Goal: Task Accomplishment & Management: Complete application form

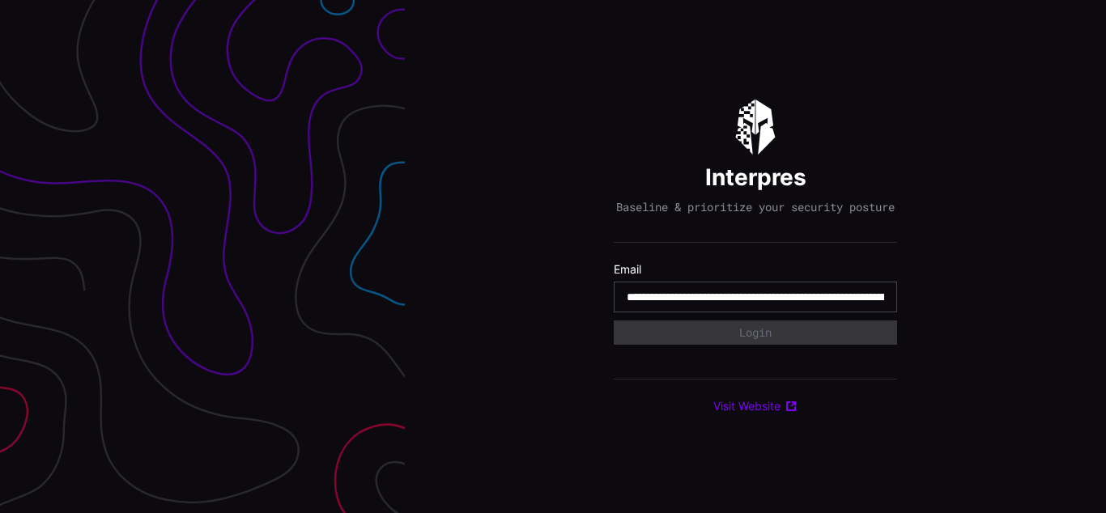
click at [755, 304] on input "**********" at bounding box center [755, 297] width 257 height 15
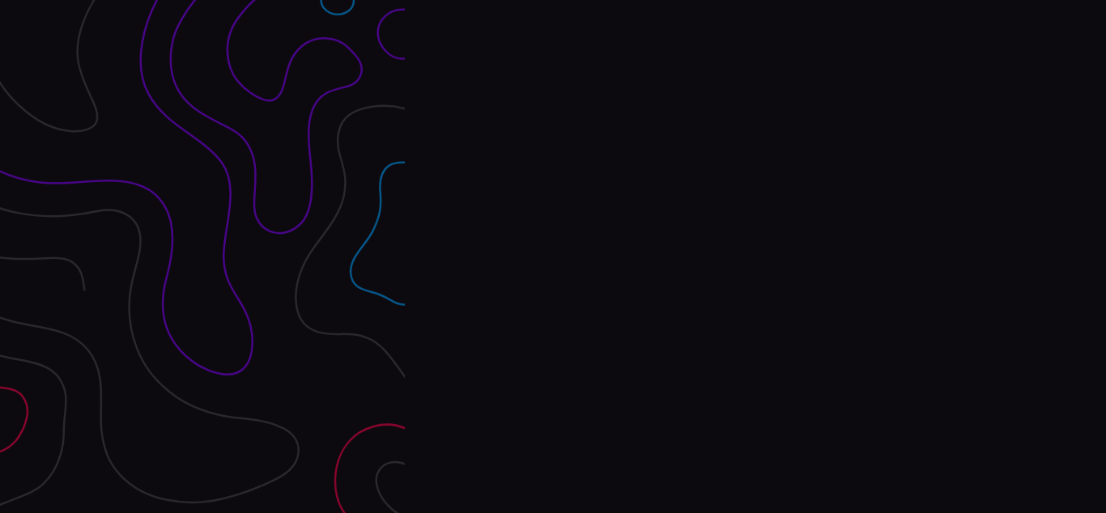
click at [553, 257] on div "Interpres Baseline & prioritize your security posture Email Login Visit Website" at bounding box center [755, 256] width 701 height 513
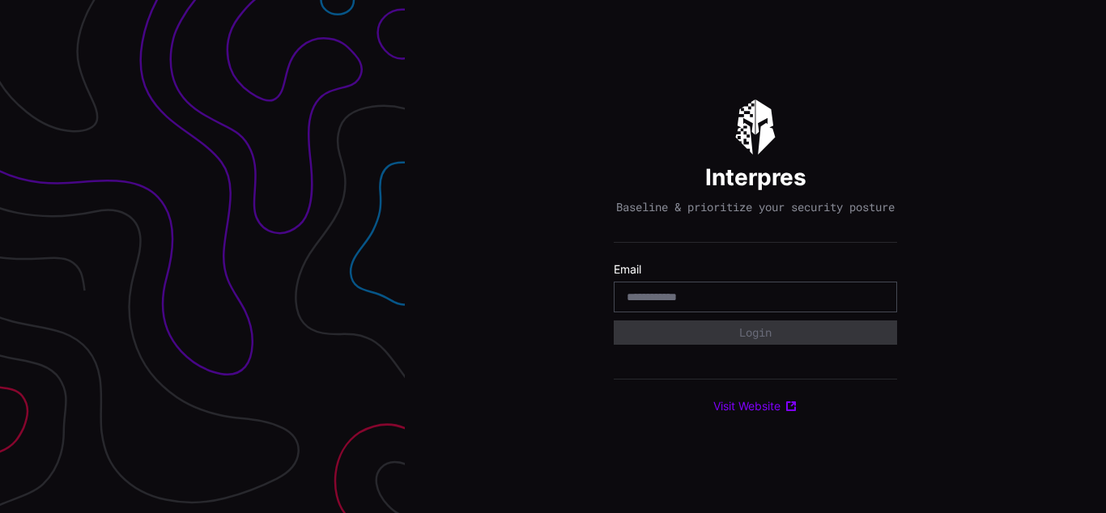
click at [553, 257] on div "Interpres Baseline & prioritize your security posture Email Login Visit Website" at bounding box center [755, 256] width 701 height 513
